Goal: Task Accomplishment & Management: Manage account settings

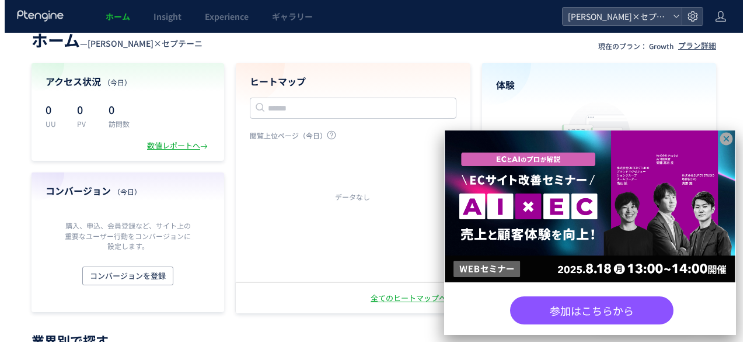
scroll to position [19, 0]
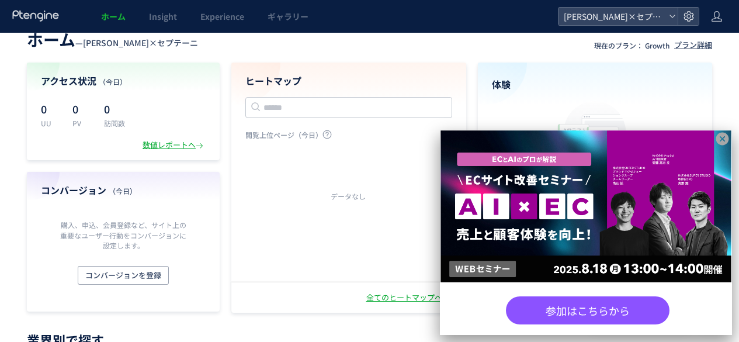
click at [723, 141] on icon at bounding box center [722, 139] width 13 height 13
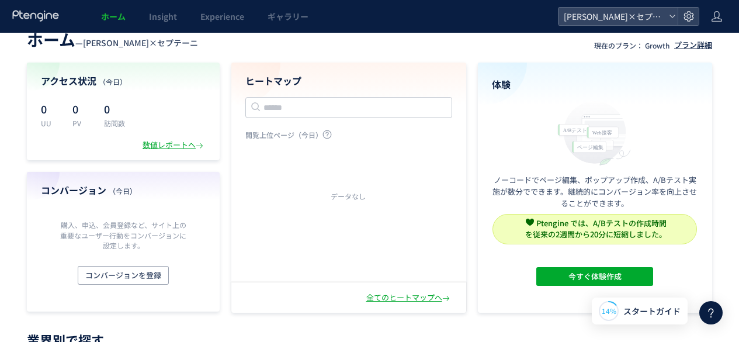
click at [692, 46] on div "プラン詳細" at bounding box center [693, 45] width 38 height 11
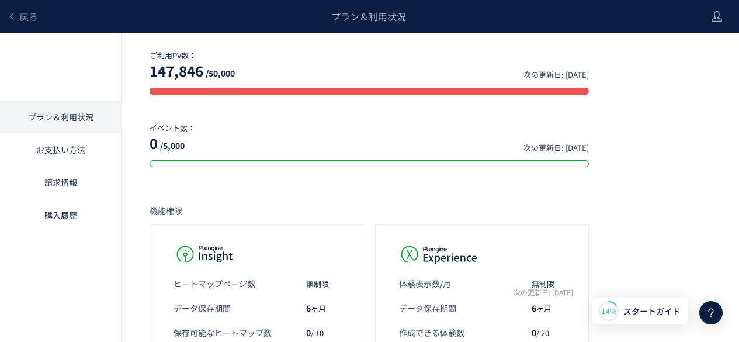
scroll to position [198, 0]
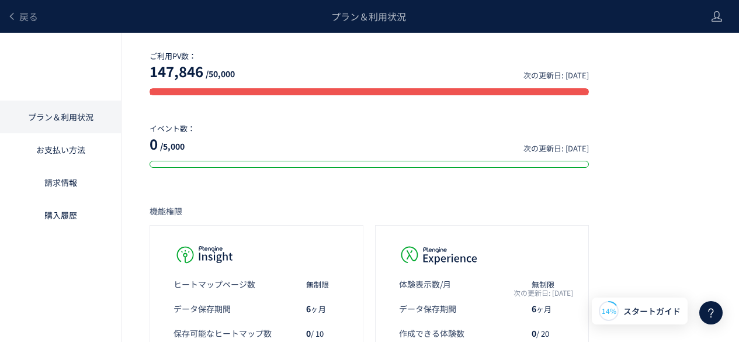
click at [54, 151] on link "お支払い方法" at bounding box center [60, 149] width 121 height 33
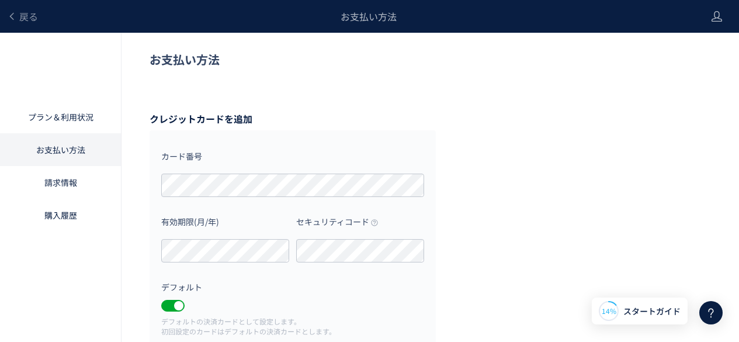
click at [51, 186] on link "請求情報" at bounding box center [60, 182] width 121 height 33
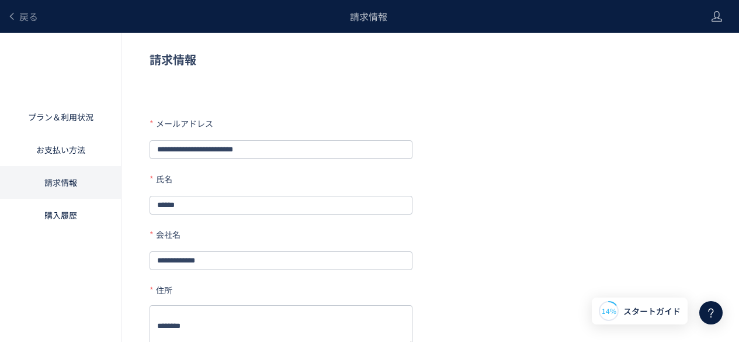
scroll to position [67, 0]
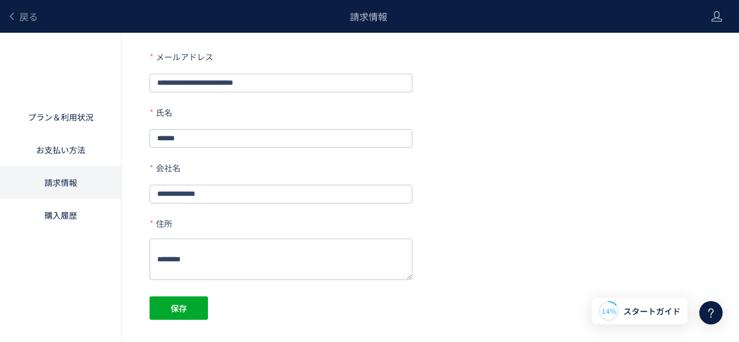
click at [61, 217] on link "購入履歴" at bounding box center [60, 215] width 121 height 33
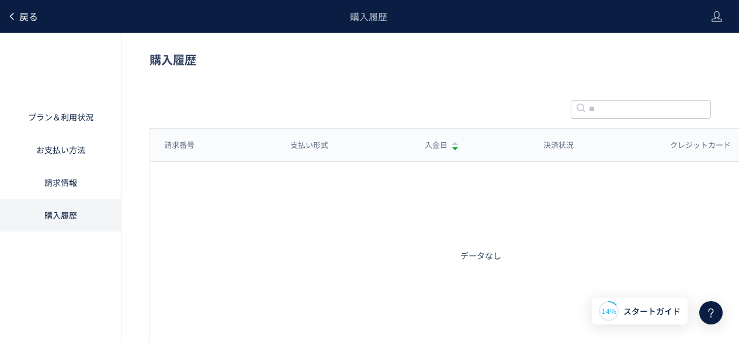
click at [15, 21] on link "戻る" at bounding box center [22, 16] width 31 height 13
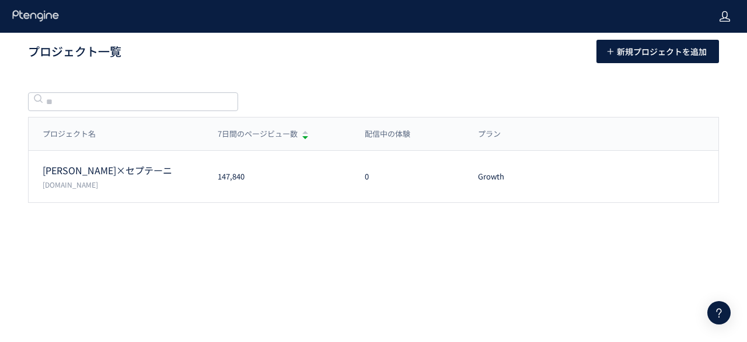
click at [722, 19] on icon at bounding box center [725, 17] width 12 height 12
